Goal: Navigation & Orientation: Understand site structure

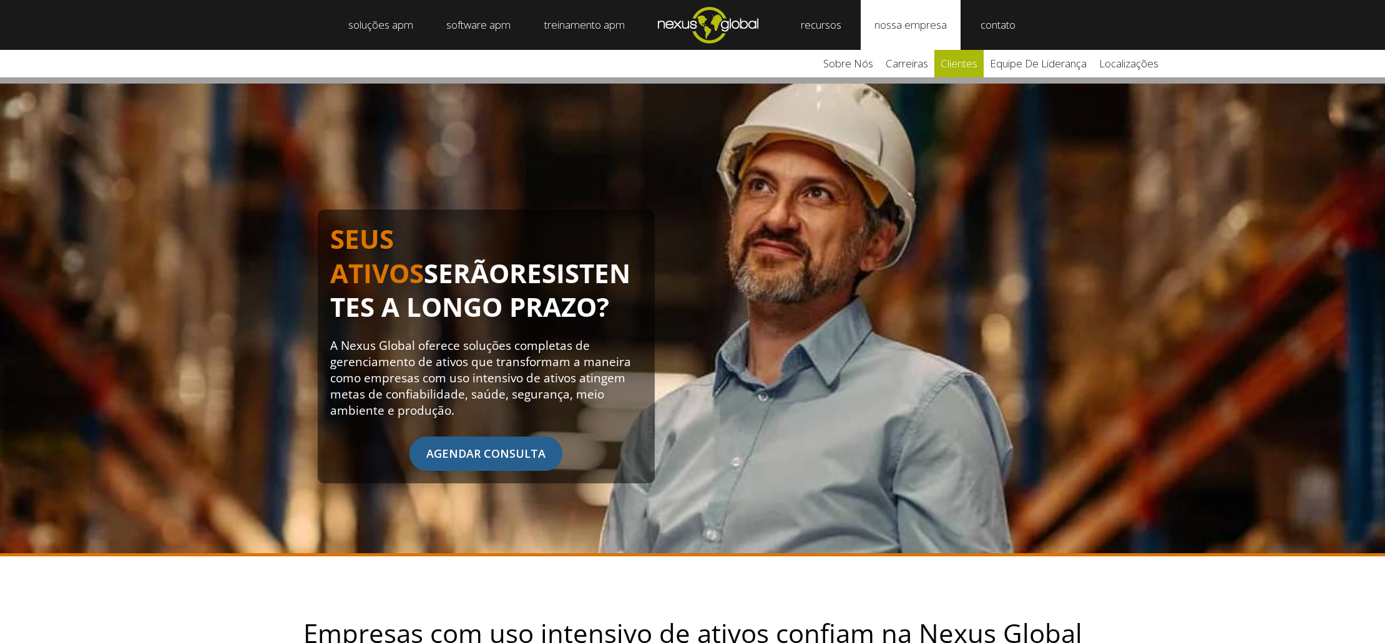
click at [958, 62] on font "clientes" at bounding box center [958, 63] width 37 height 14
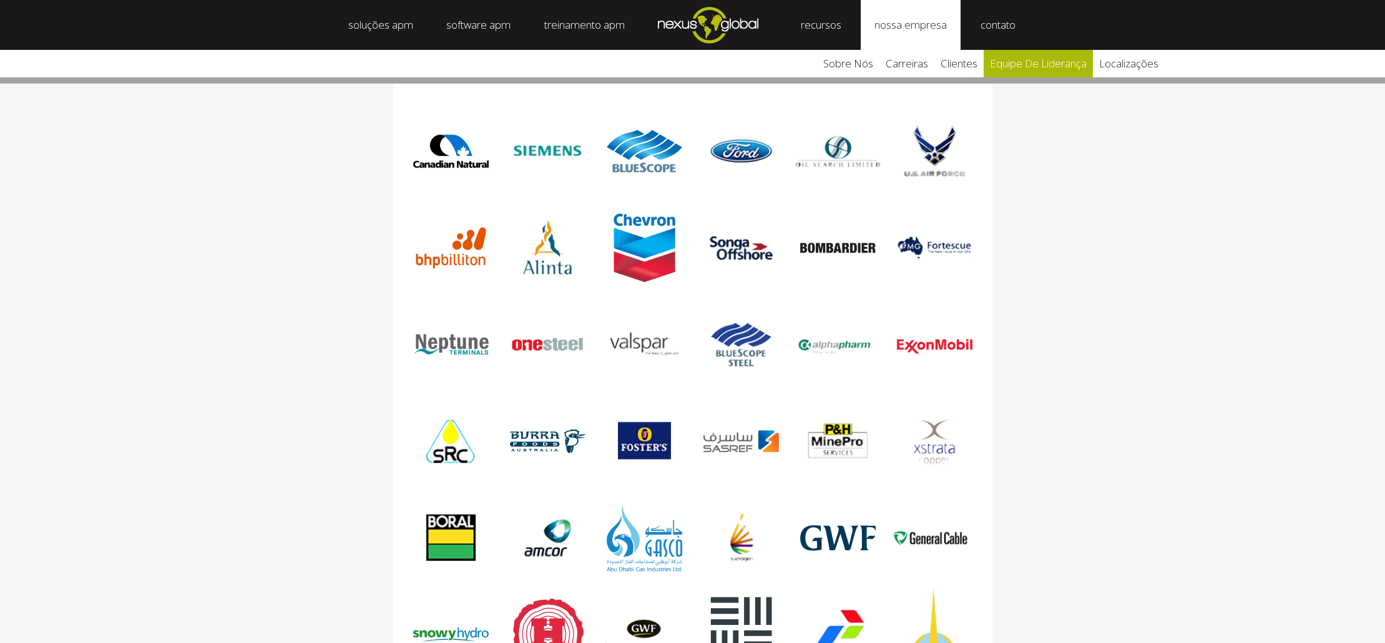
scroll to position [574, 0]
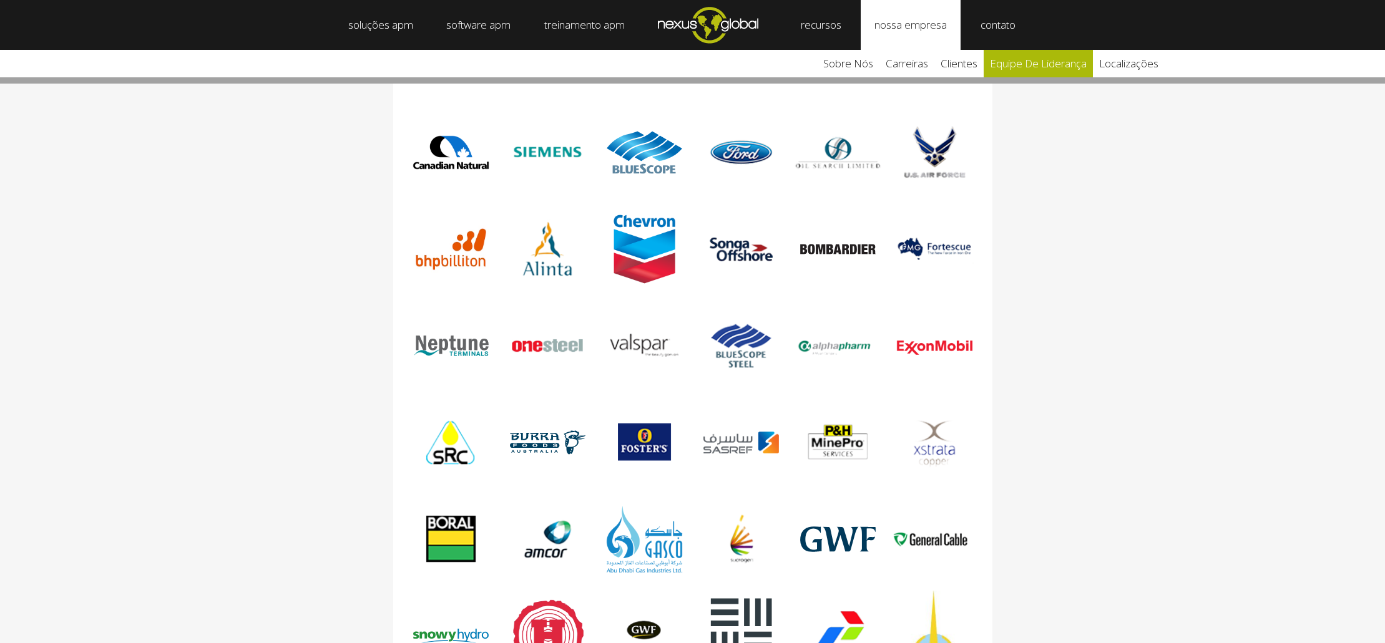
click at [1024, 63] on font "equipe de liderança" at bounding box center [1038, 63] width 97 height 14
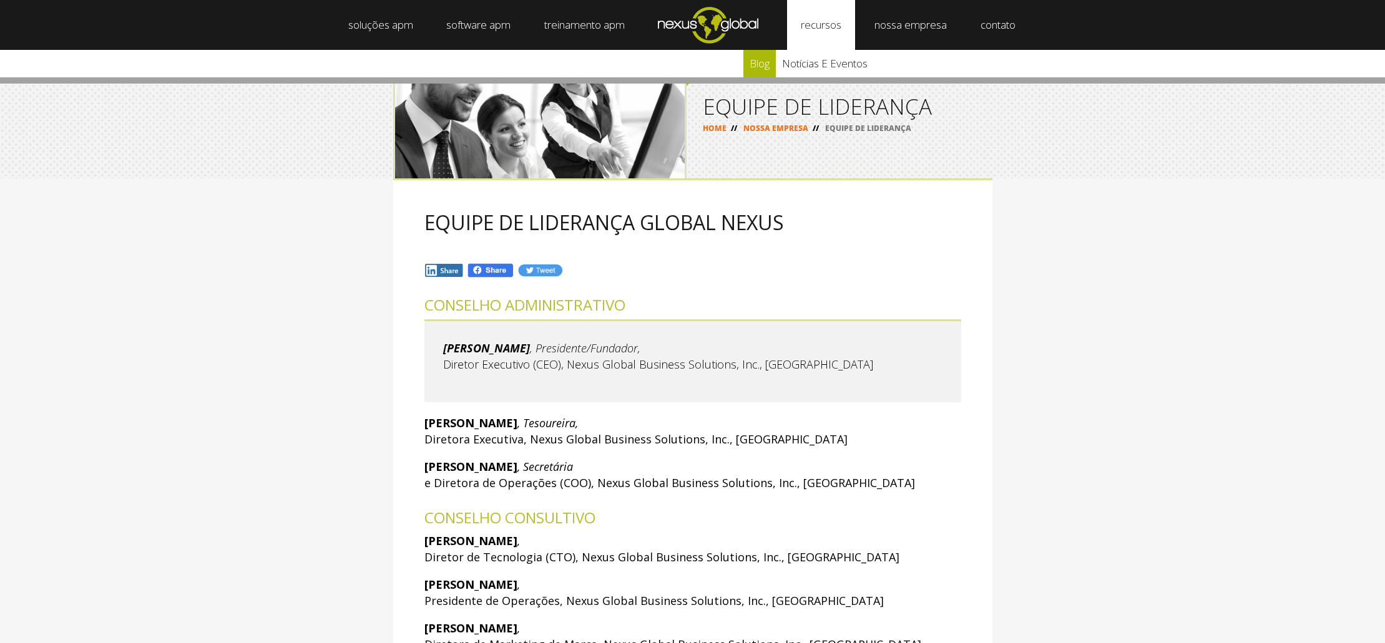
click at [757, 58] on font "blog" at bounding box center [759, 63] width 20 height 14
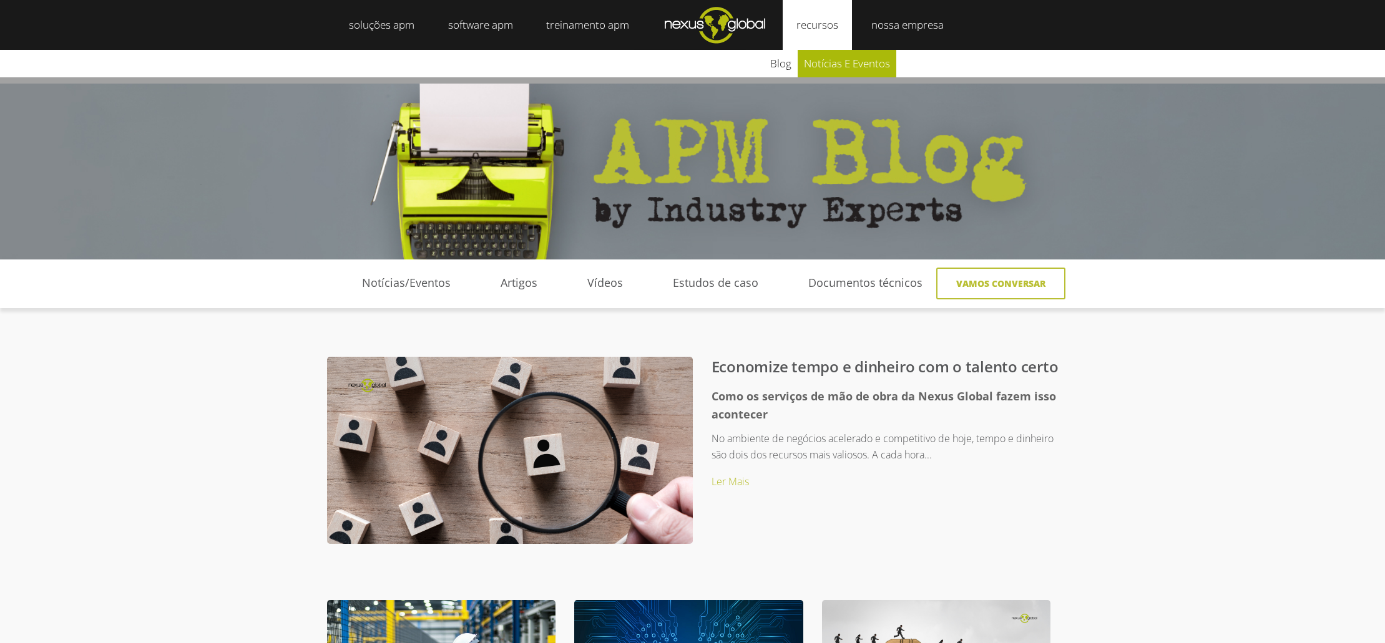
click at [819, 60] on font "notícias e eventos" at bounding box center [847, 63] width 86 height 14
click at [720, 282] on font "Estudos de caso" at bounding box center [715, 282] width 85 height 15
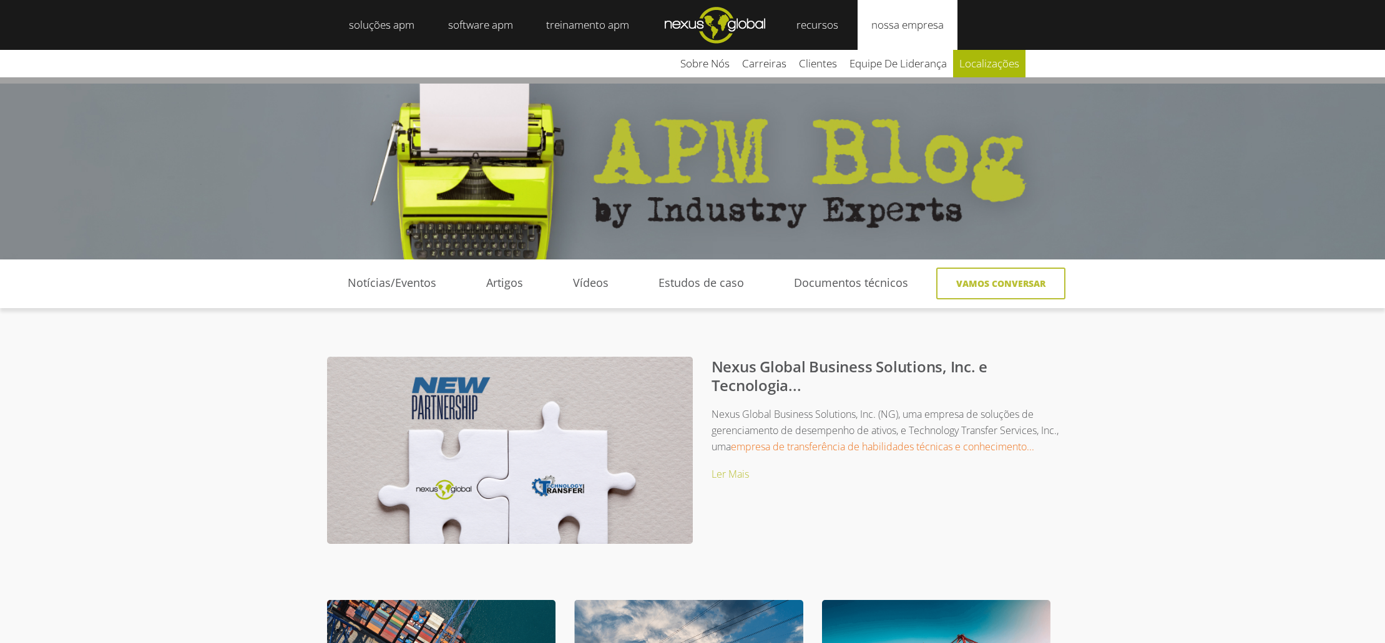
click at [967, 64] on font "localizações" at bounding box center [989, 63] width 60 height 14
click at [775, 62] on font "carreiras" at bounding box center [764, 63] width 44 height 14
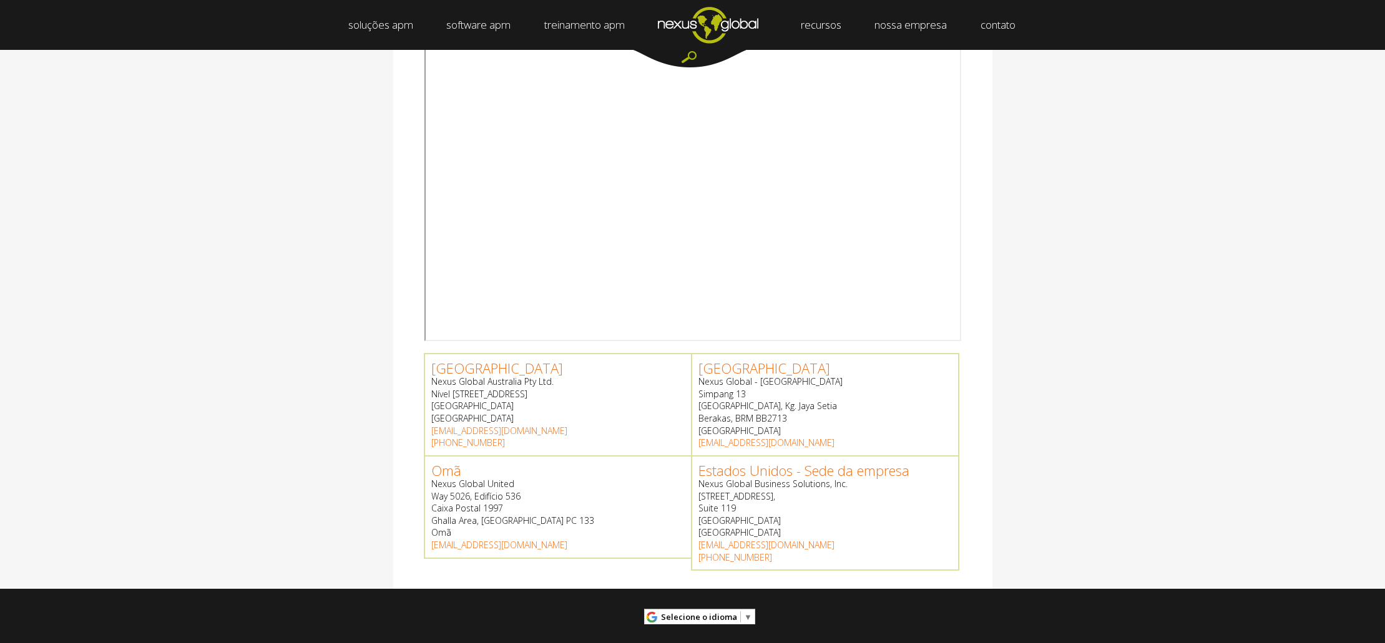
scroll to position [305, 0]
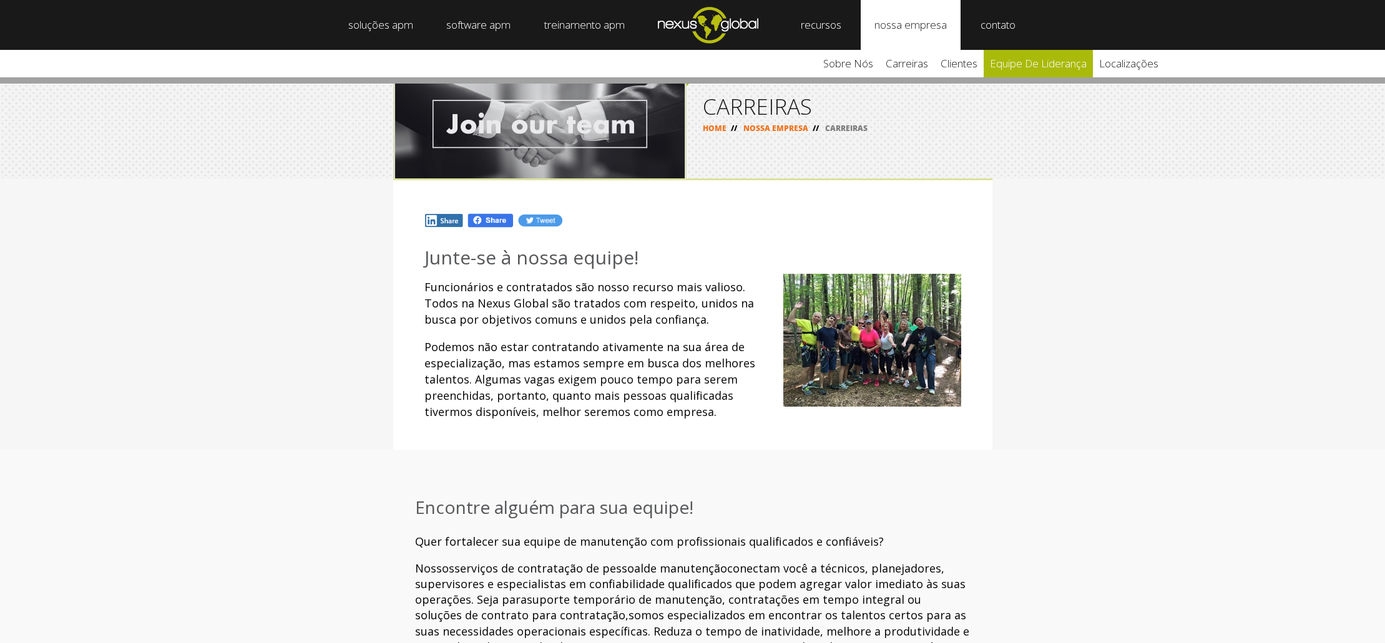
click at [1062, 63] on font "equipe de liderança" at bounding box center [1038, 63] width 97 height 14
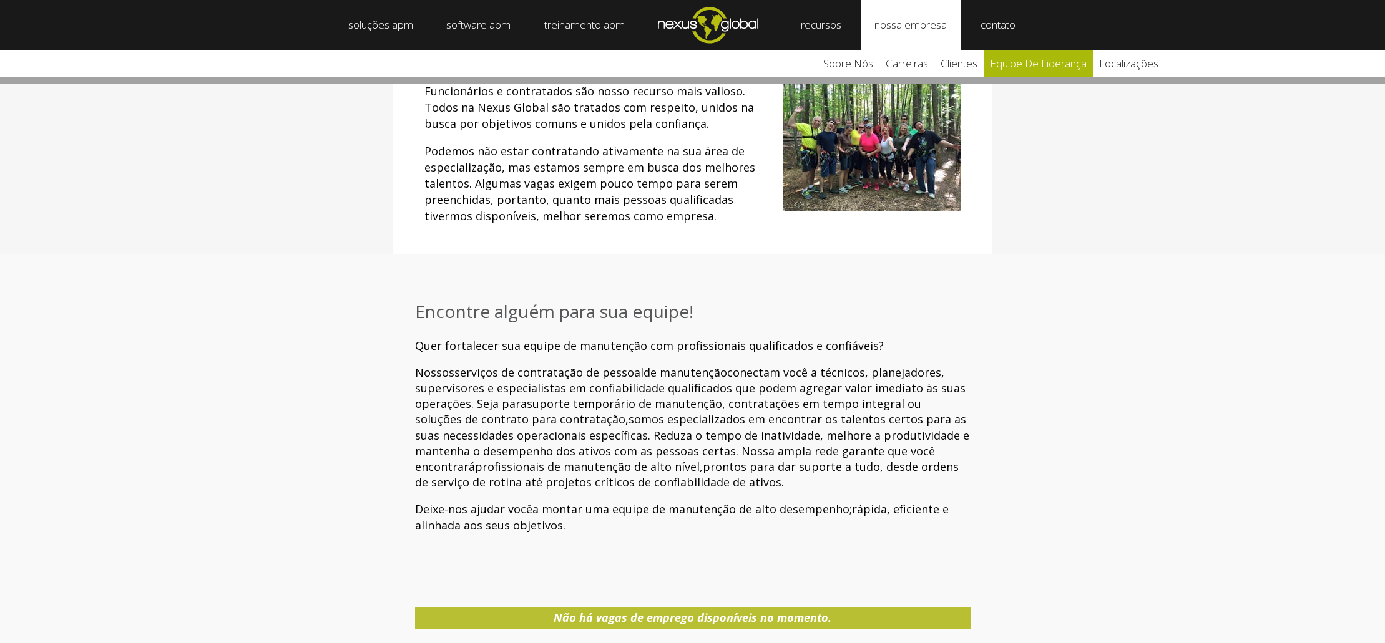
scroll to position [198, 0]
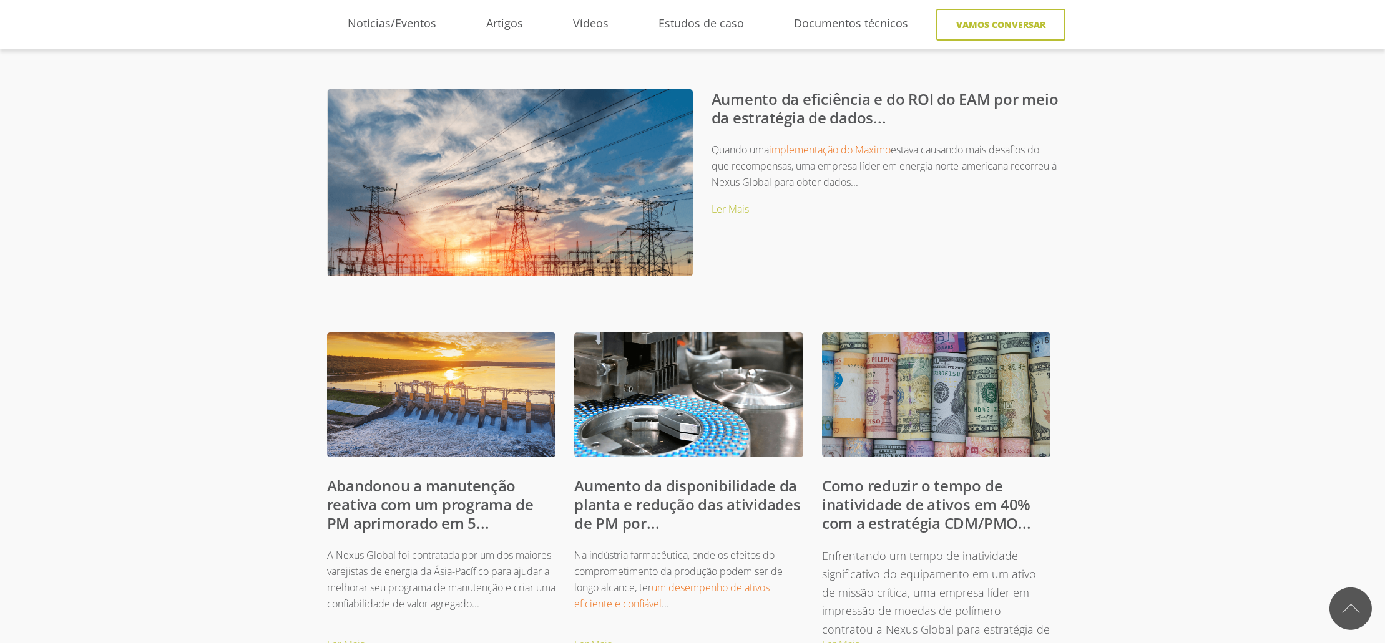
scroll to position [269, 0]
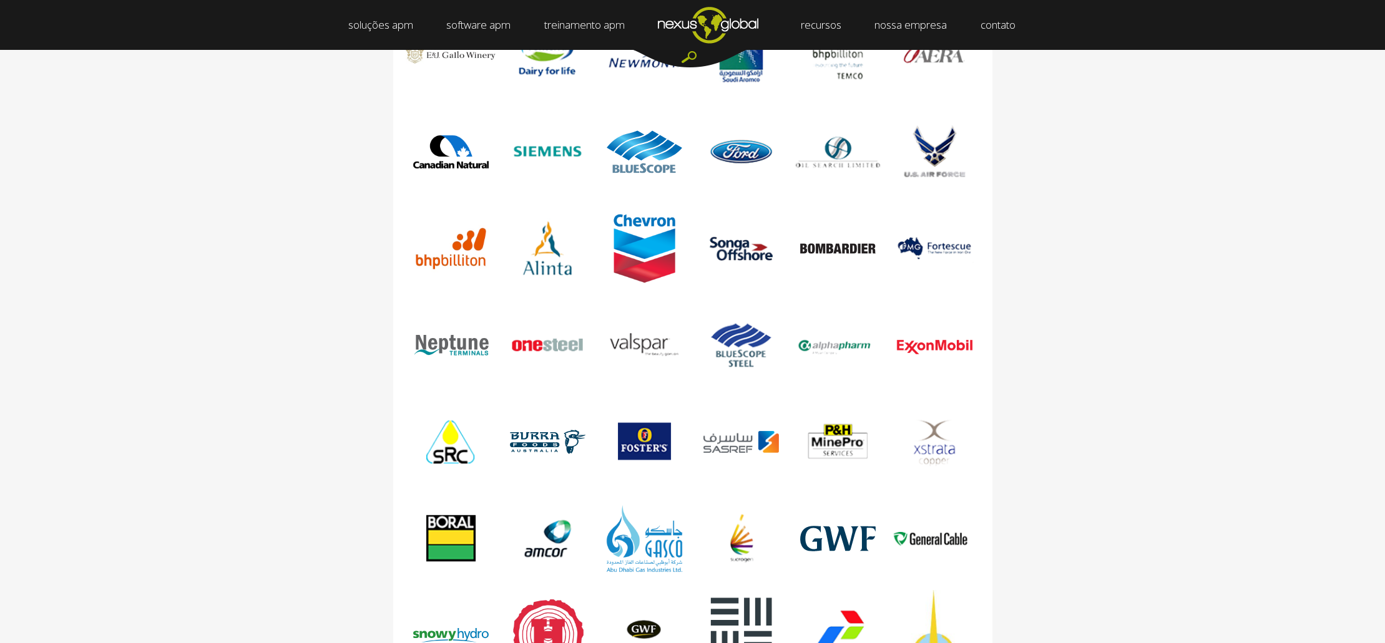
scroll to position [574, 0]
